Goal: Information Seeking & Learning: Learn about a topic

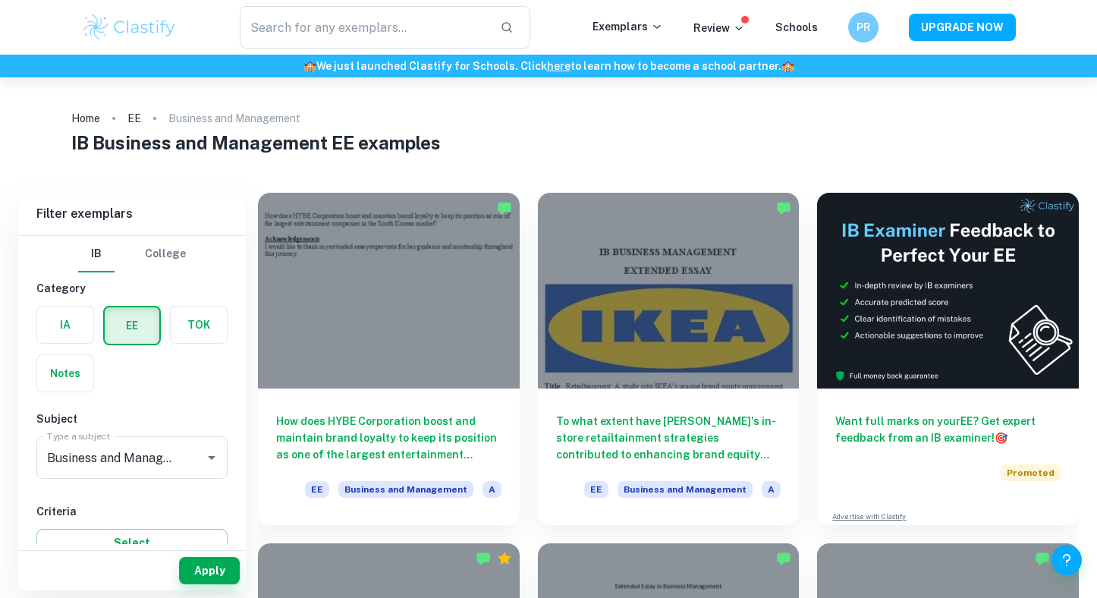
click at [69, 324] on label "button" at bounding box center [65, 325] width 56 height 36
click at [0, 0] on input "radio" at bounding box center [0, 0] width 0 height 0
click at [210, 574] on button "Apply" at bounding box center [209, 570] width 61 height 27
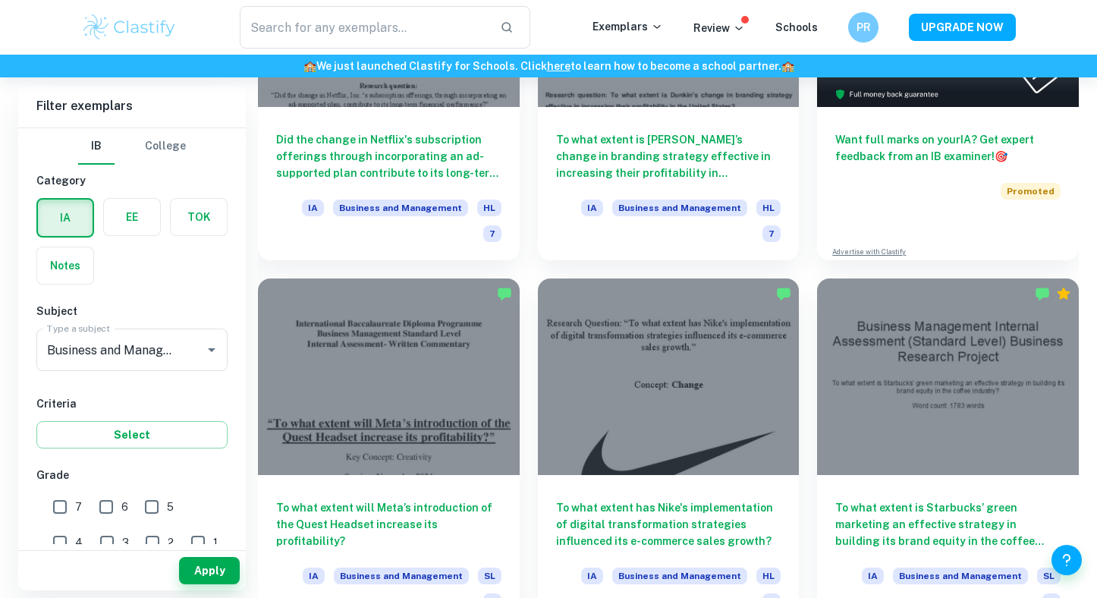
scroll to position [601, 0]
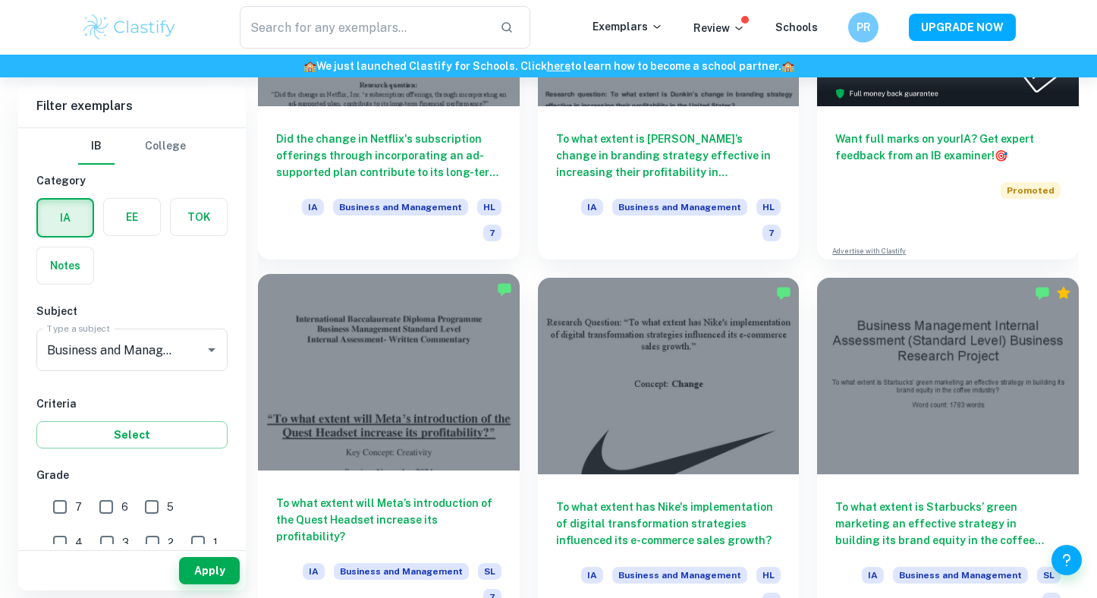
click at [468, 373] on div at bounding box center [389, 372] width 262 height 196
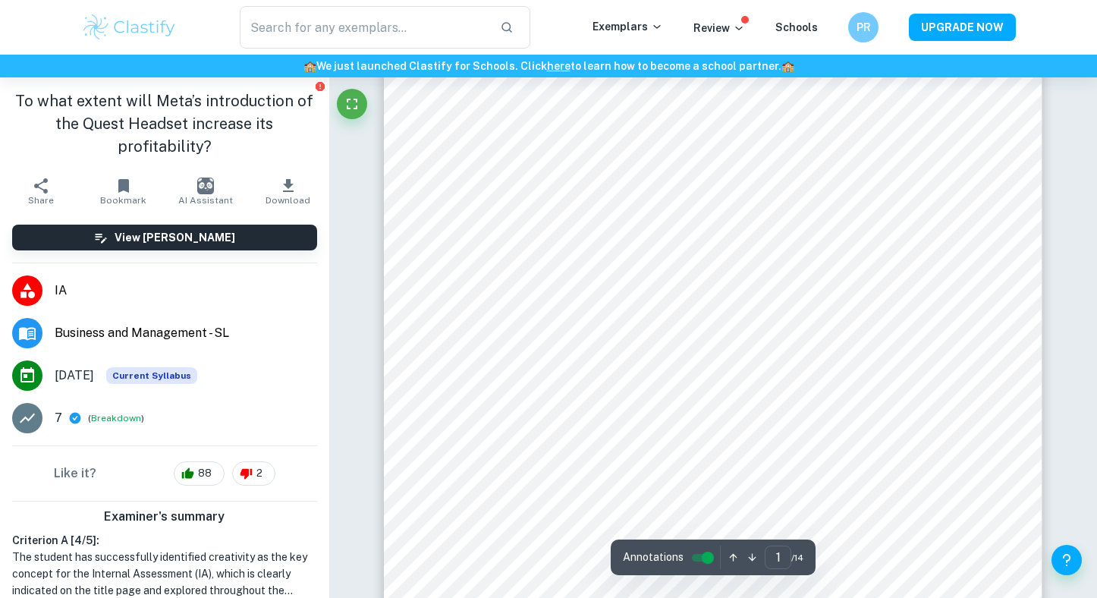
scroll to position [244, 0]
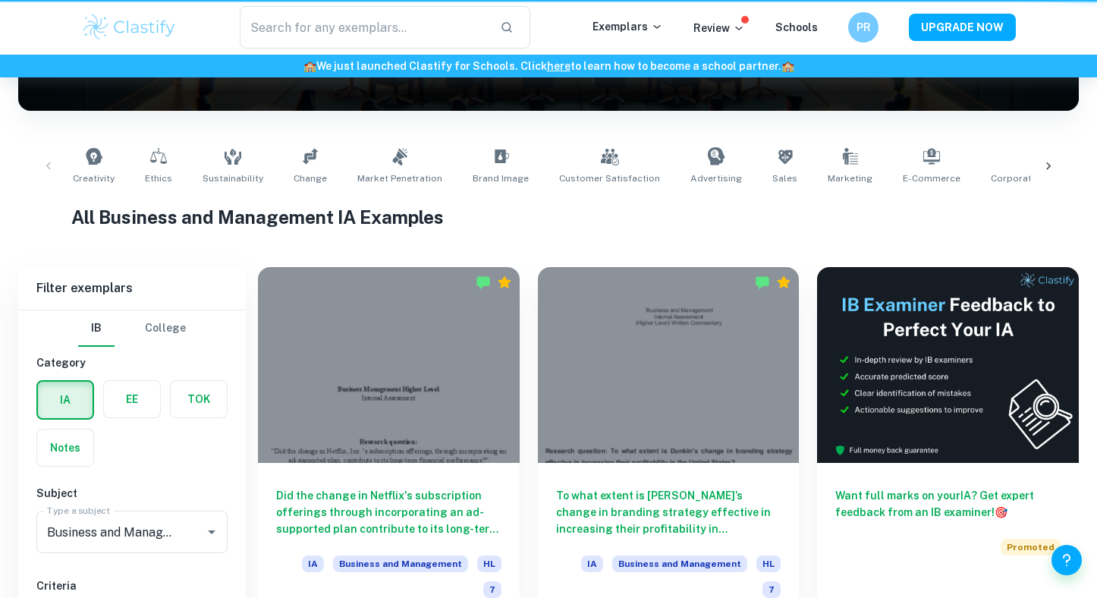
scroll to position [601, 0]
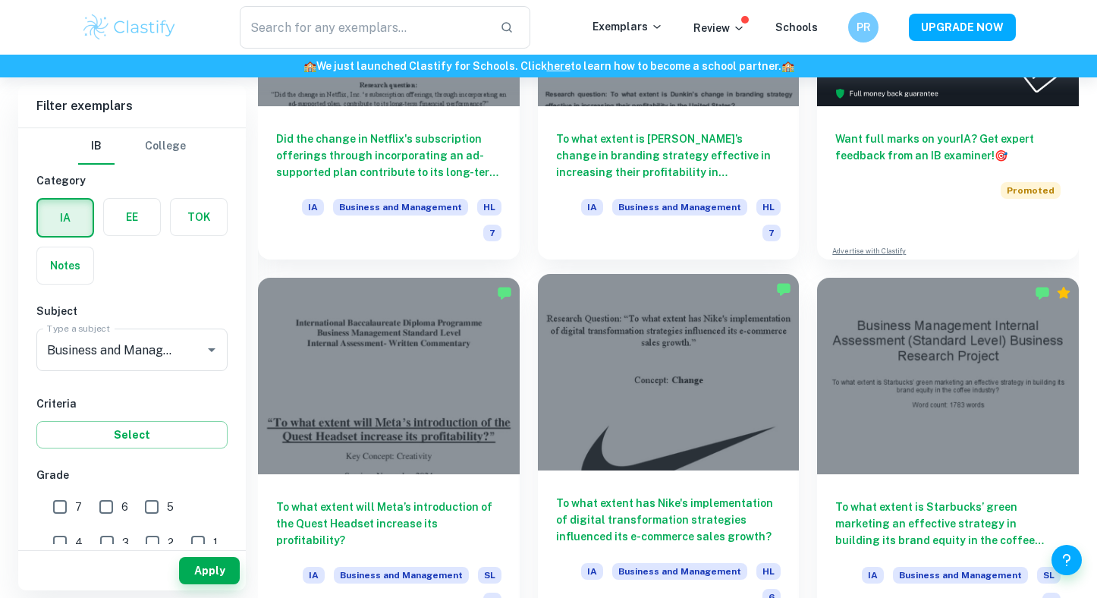
click at [720, 373] on div at bounding box center [669, 372] width 262 height 196
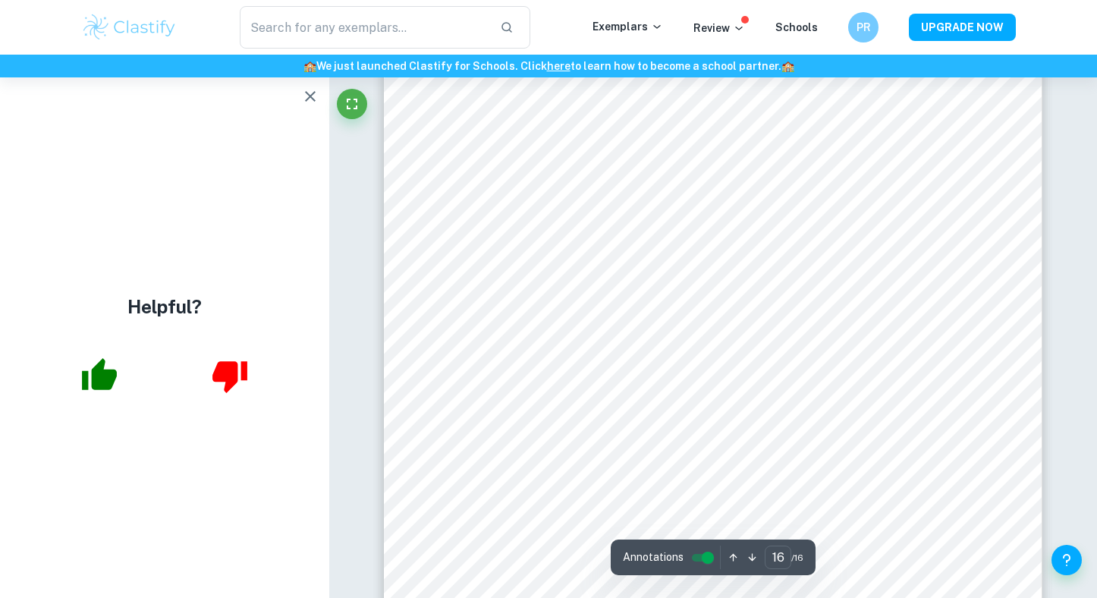
scroll to position [13674, 0]
type input "1"
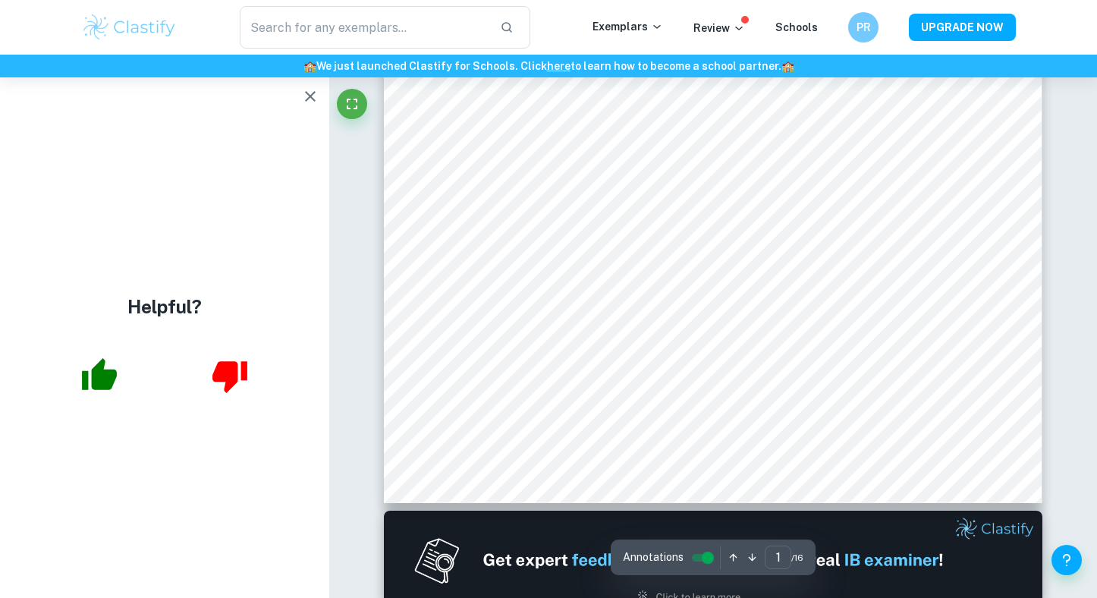
scroll to position [0, 0]
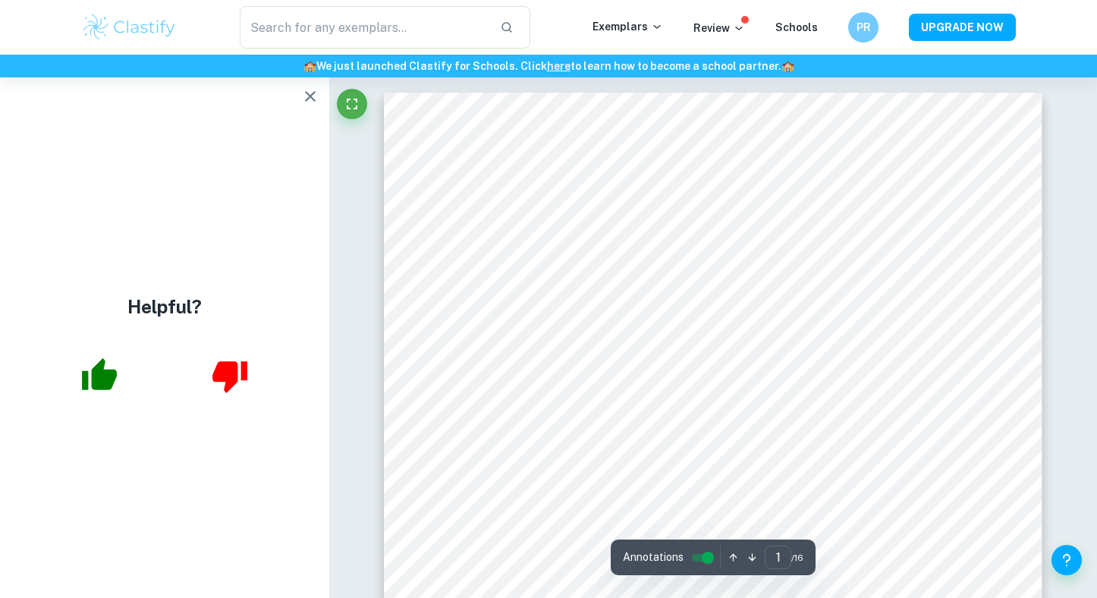
click at [702, 556] on input "controlled" at bounding box center [708, 558] width 55 height 18
click at [704, 558] on input "controlled" at bounding box center [696, 558] width 55 height 18
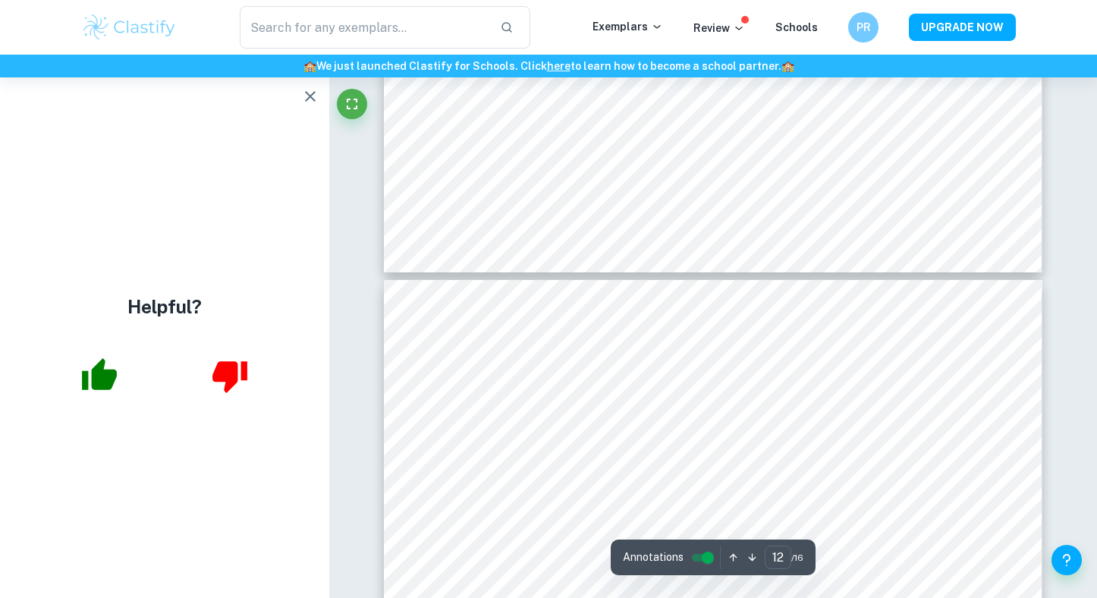
type input "11"
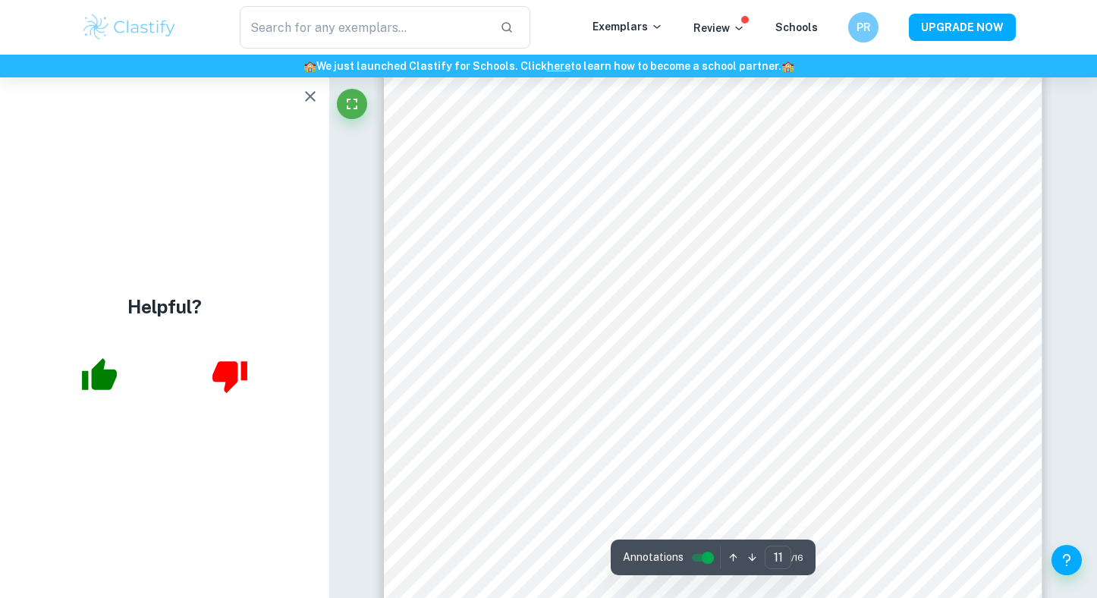
scroll to position [8948, 0]
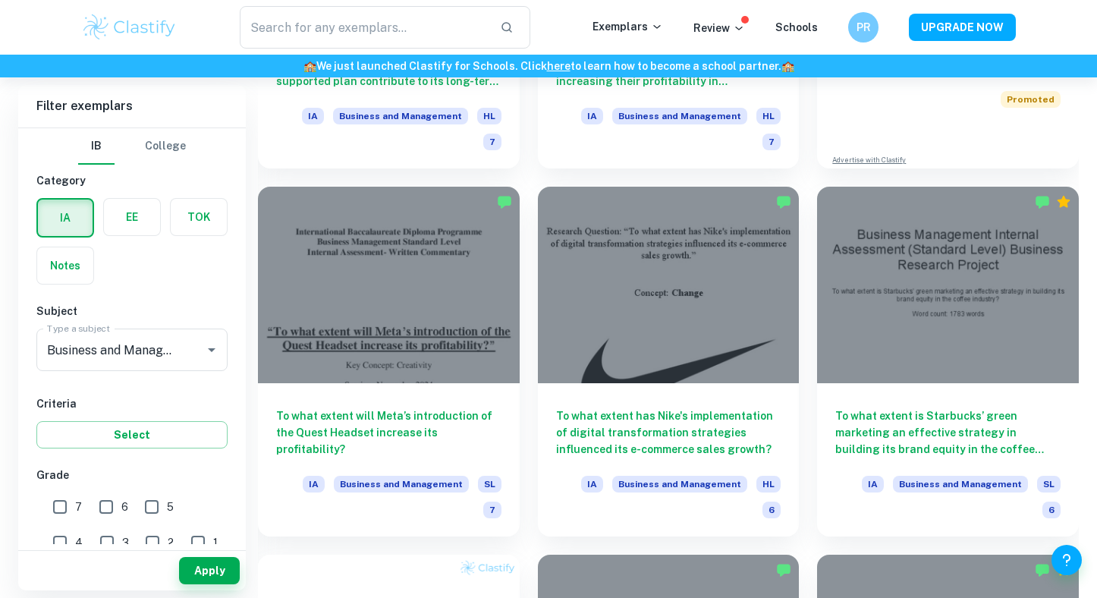
scroll to position [695, 0]
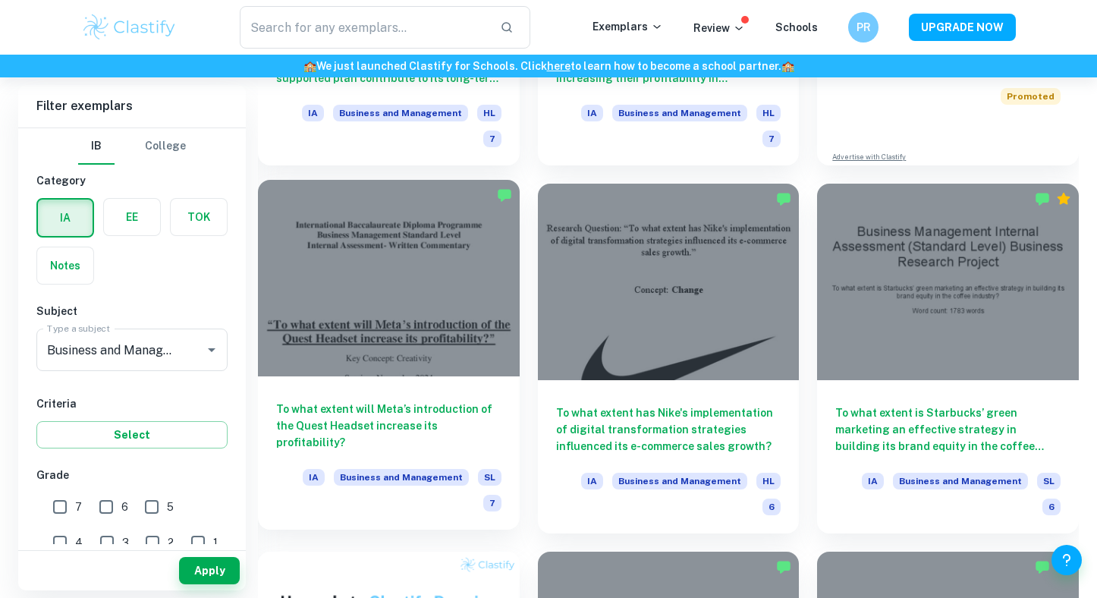
click at [433, 325] on div at bounding box center [389, 278] width 262 height 196
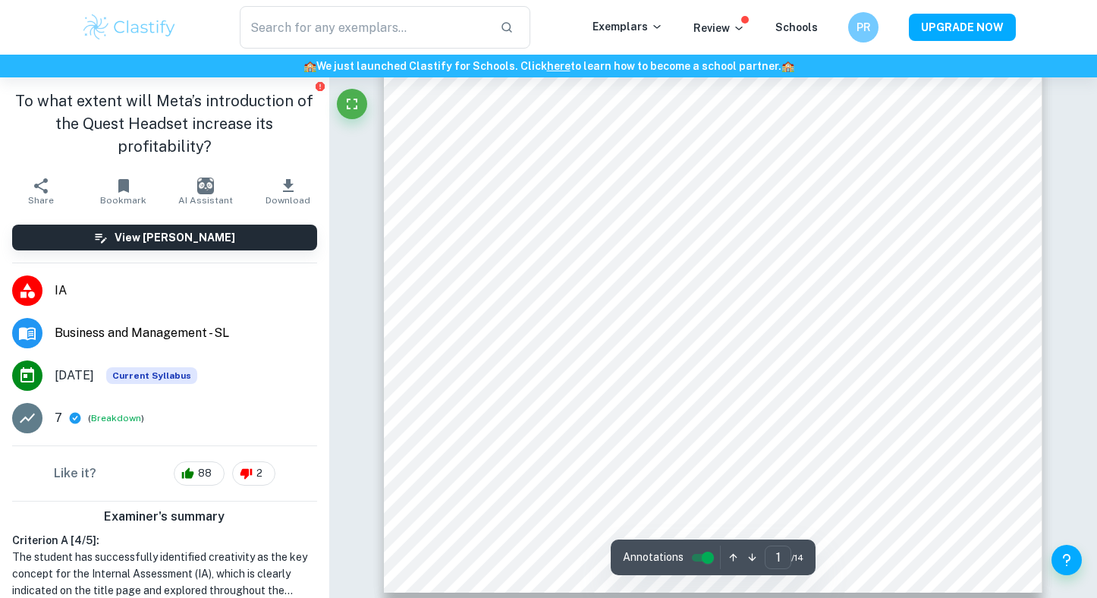
type input "2"
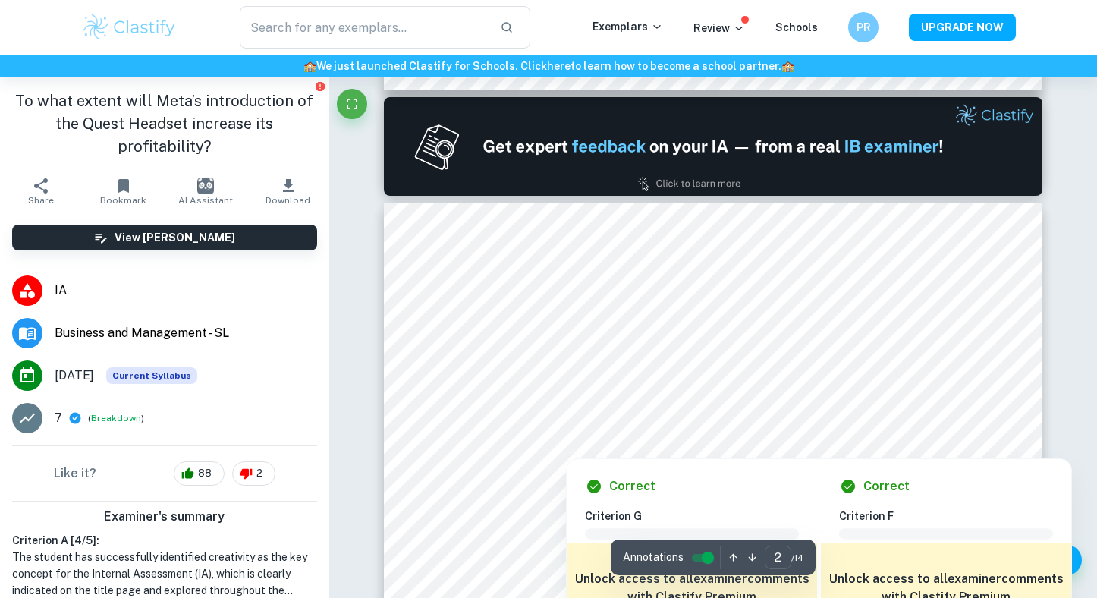
click at [514, 448] on div at bounding box center [713, 443] width 499 height 24
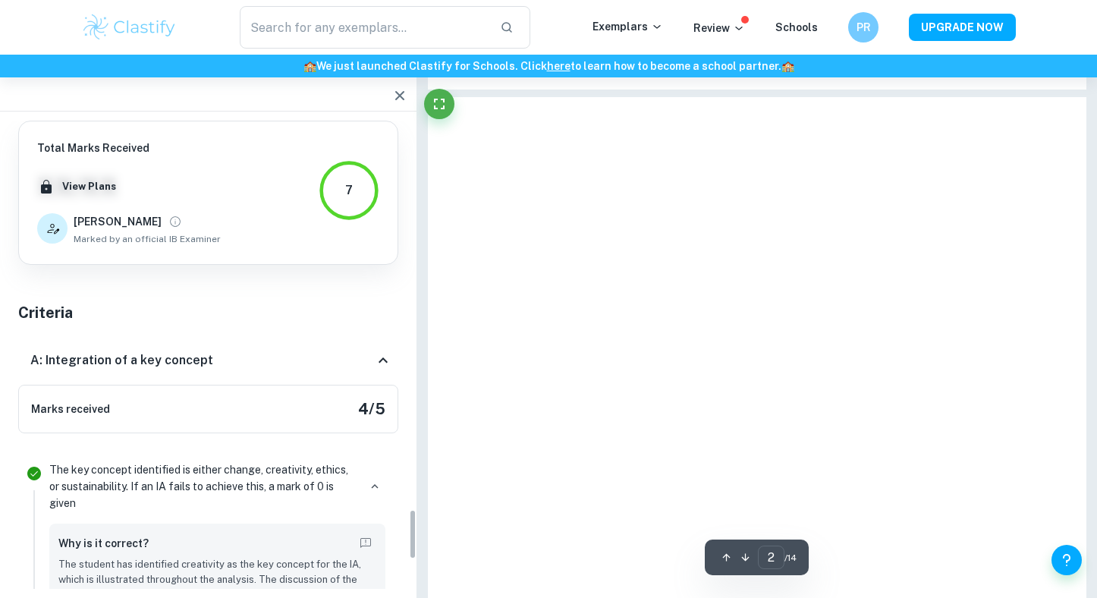
scroll to position [3590, 0]
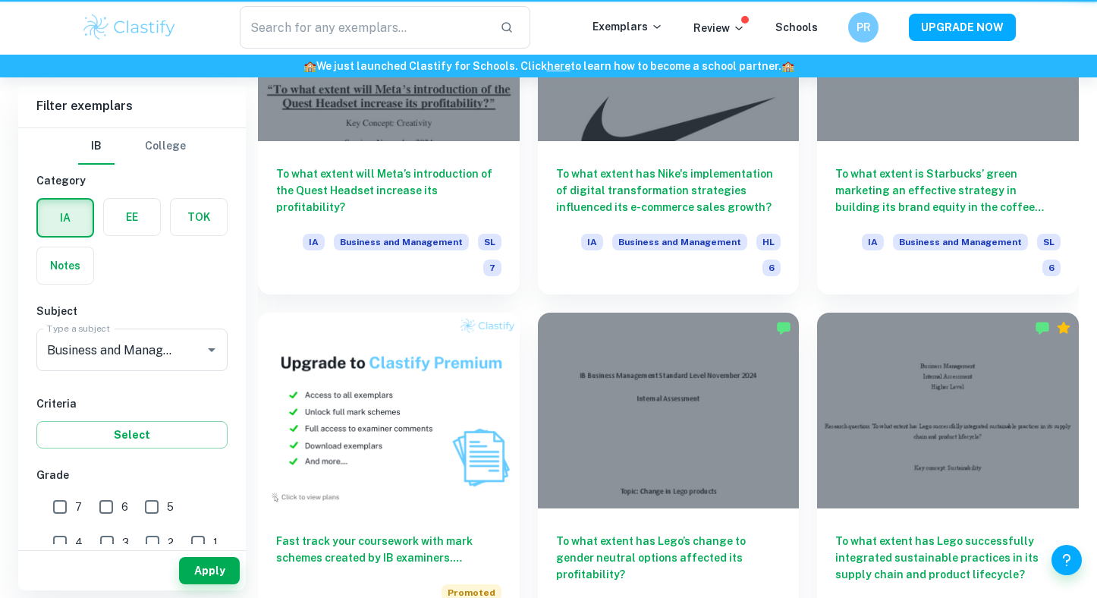
scroll to position [695, 0]
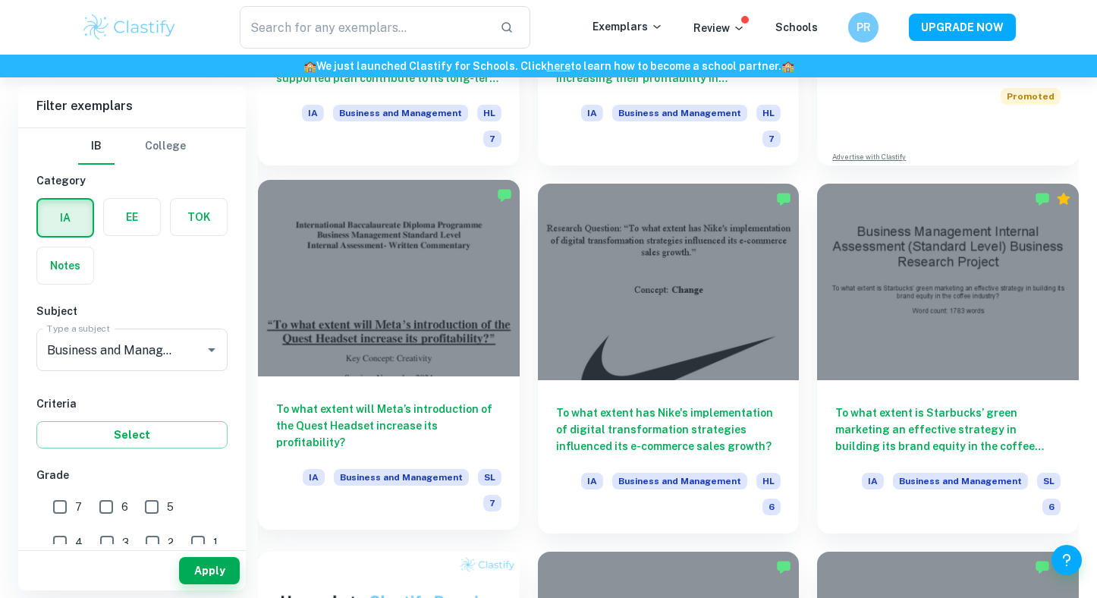
click at [373, 294] on div at bounding box center [389, 278] width 262 height 196
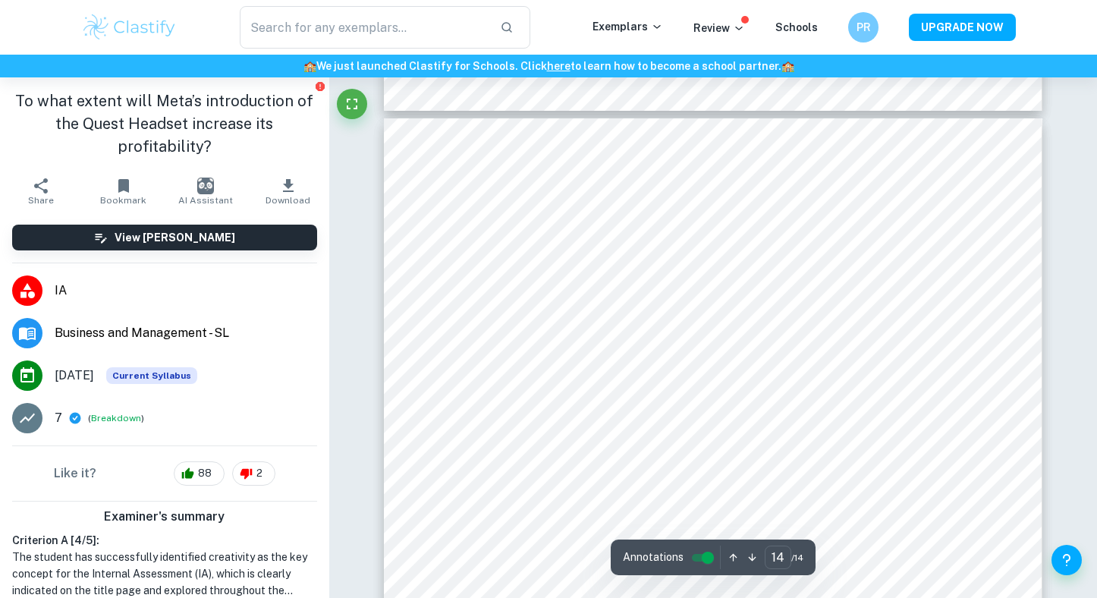
scroll to position [12503, 0]
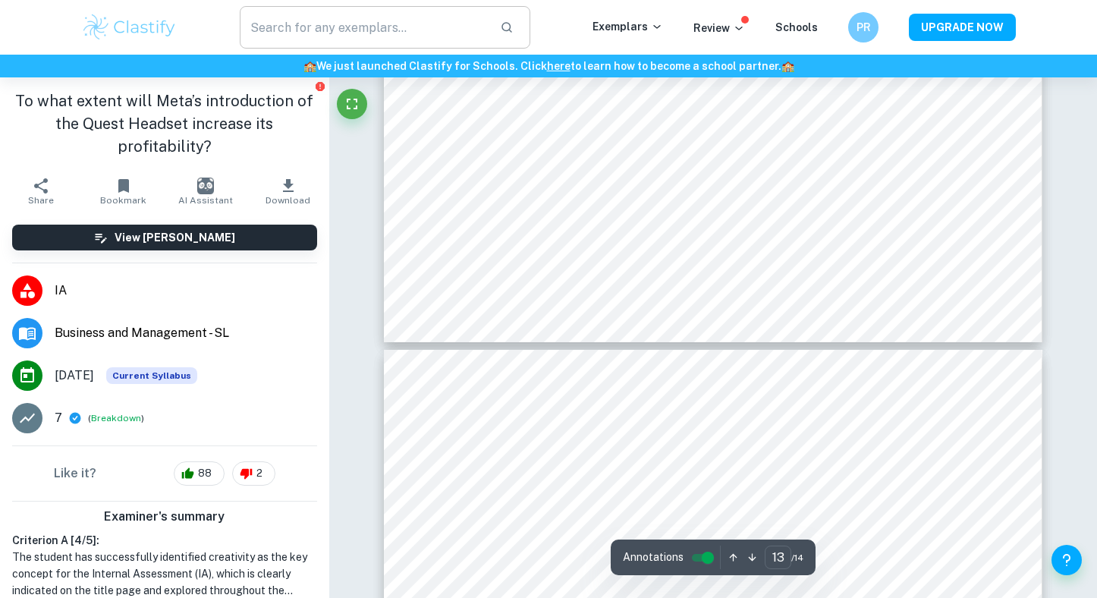
type input "14"
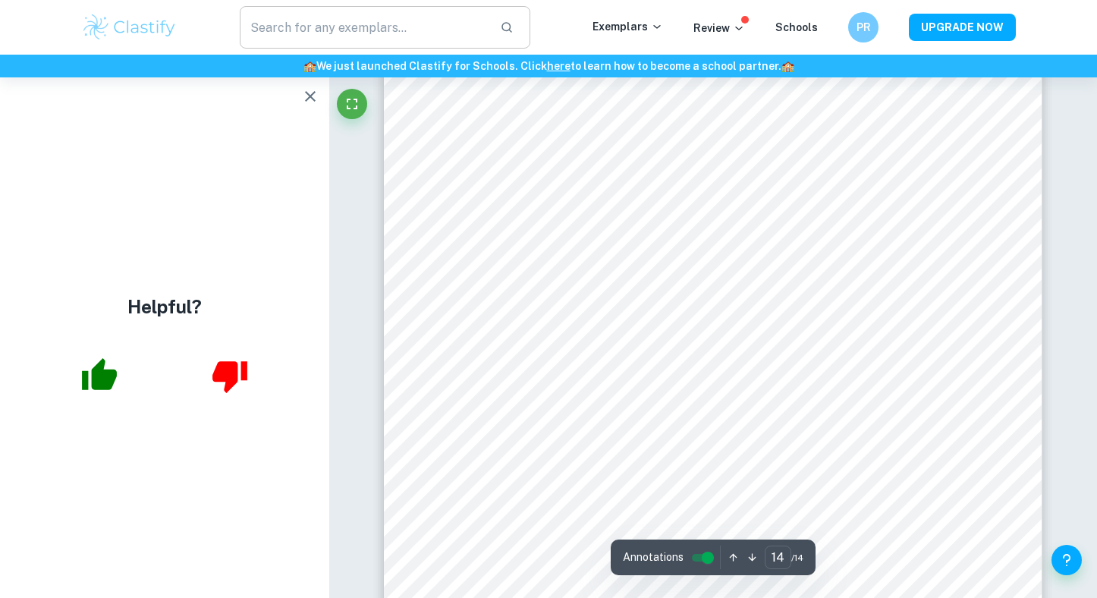
scroll to position [12635, 0]
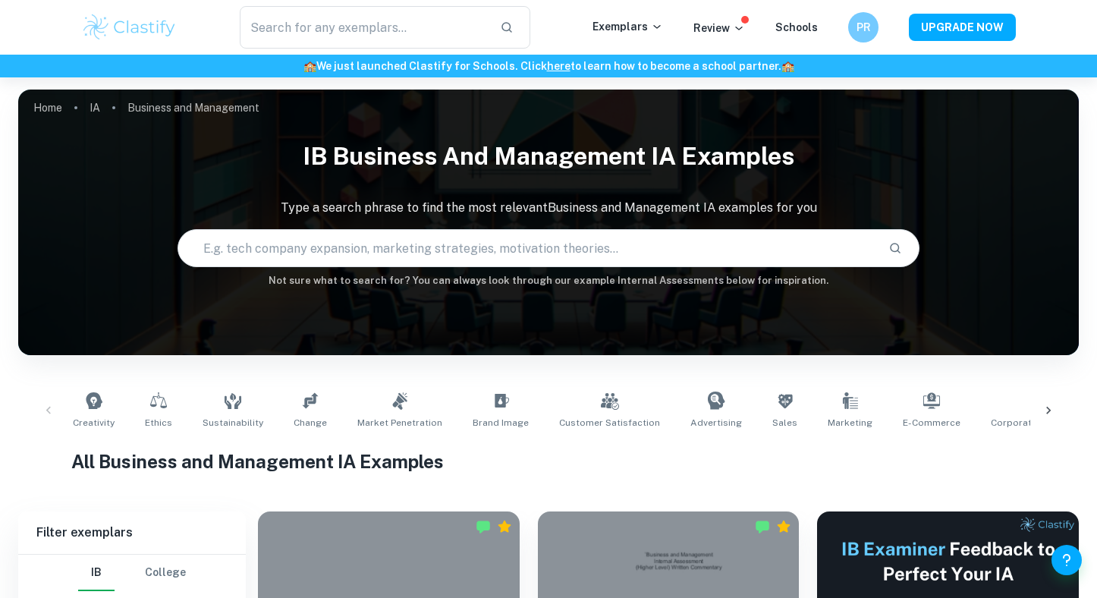
scroll to position [88, 0]
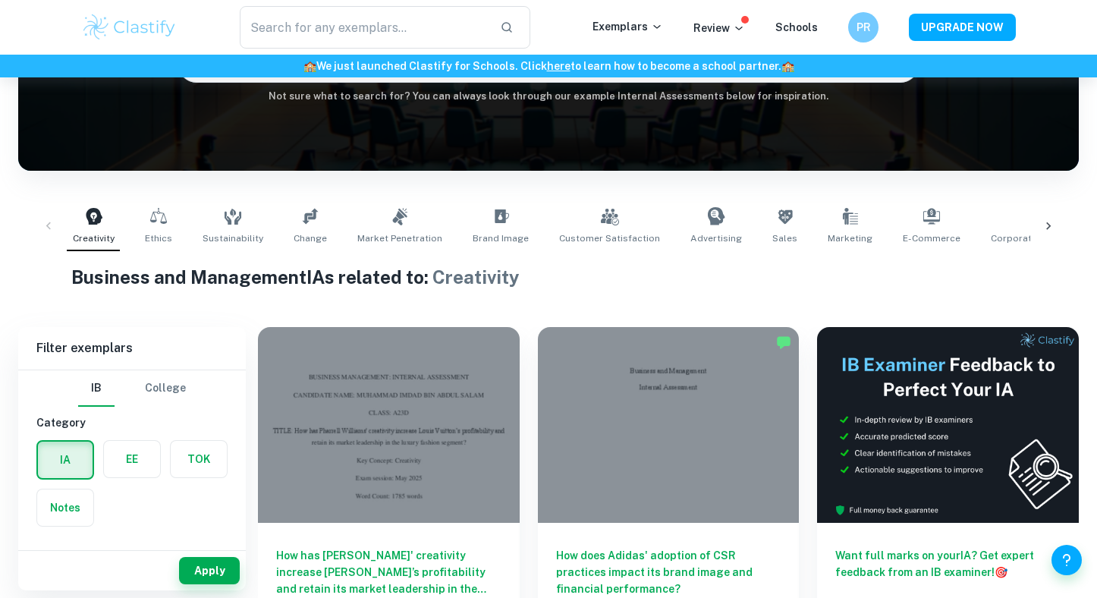
scroll to position [184, 0]
